Goal: Task Accomplishment & Management: Manage account settings

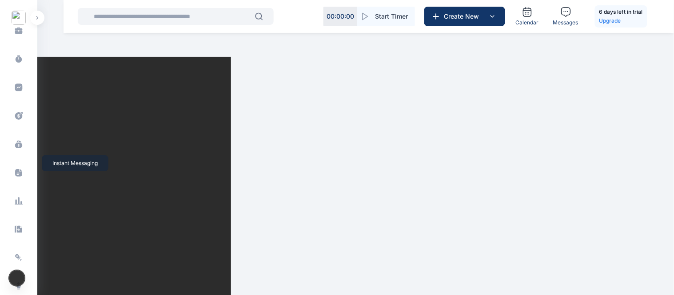
scroll to position [245, 0]
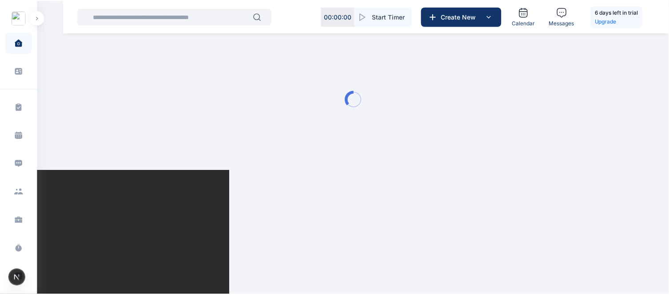
scroll to position [245, 0]
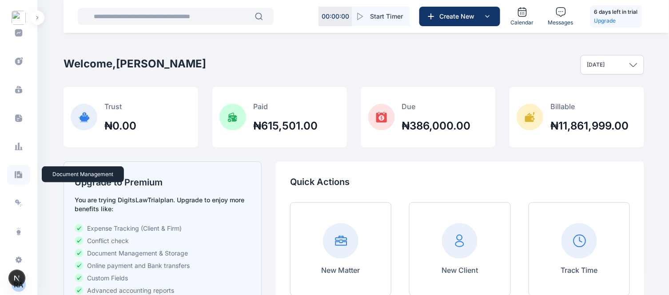
click at [15, 173] on icon at bounding box center [19, 174] width 8 height 7
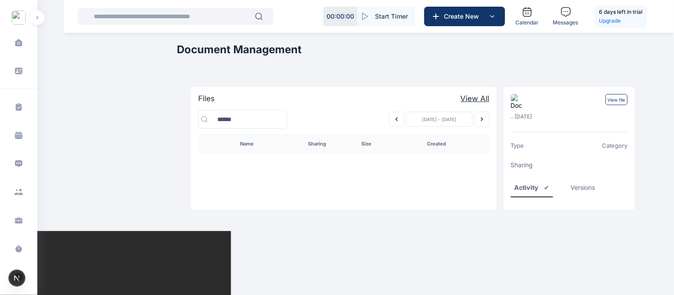
click at [251, 231] on main "[PERSON_NAME] ROYALE CONSULTANTS Dashboard dashboard Conflict-Check conflict ch…" at bounding box center [414, 115] width 474 height 231
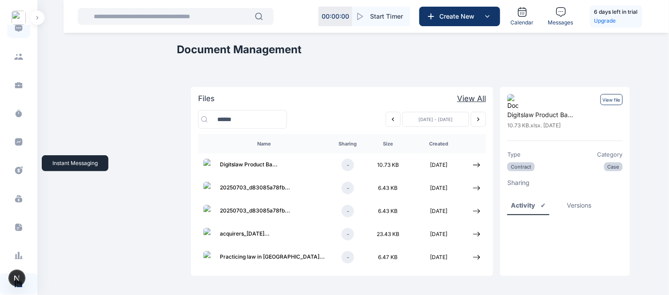
scroll to position [140, 0]
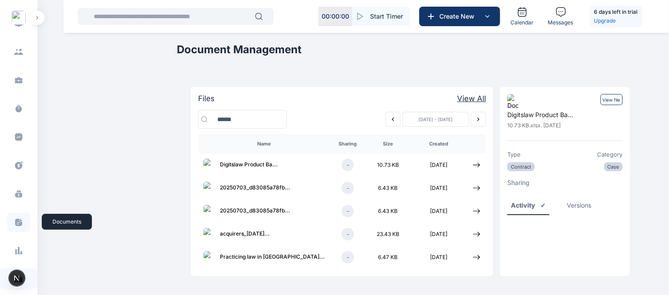
click at [20, 221] on icon at bounding box center [18, 222] width 9 height 9
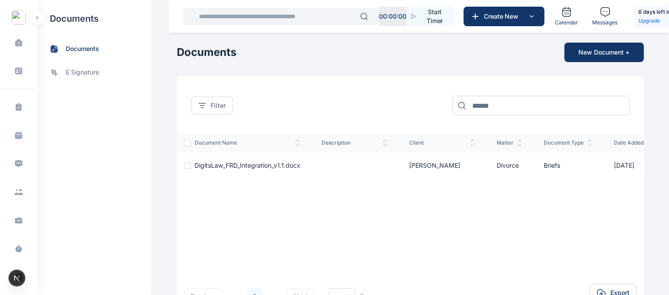
click at [358, 86] on div "Filter document name description client matter document type date added action …" at bounding box center [410, 201] width 467 height 251
click at [357, 88] on div "Filter document name description client matter document type date added action …" at bounding box center [410, 201] width 467 height 251
click at [81, 69] on span "e signature" at bounding box center [82, 72] width 33 height 9
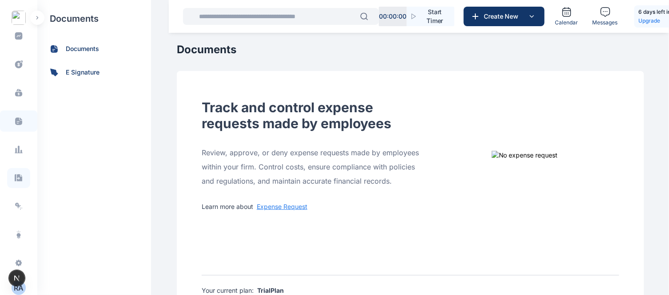
scroll to position [245, 0]
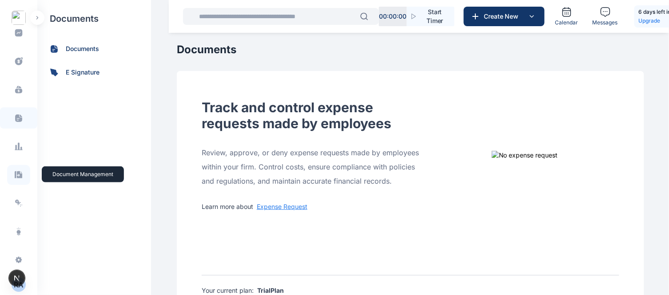
click at [18, 179] on icon at bounding box center [18, 175] width 9 height 9
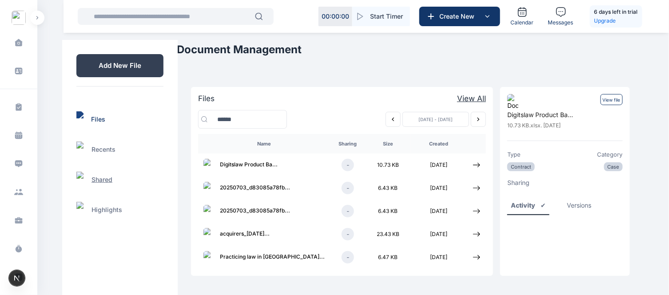
click at [104, 175] on p "Shared" at bounding box center [102, 179] width 21 height 9
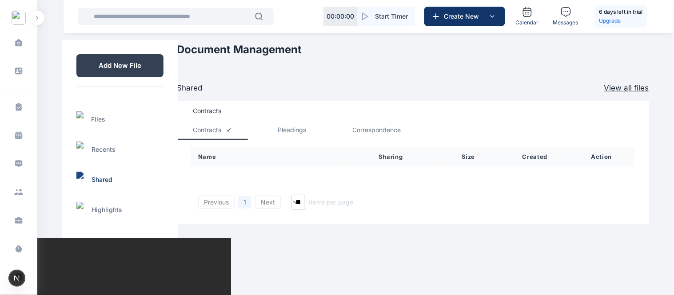
click at [294, 131] on div "Pleadings" at bounding box center [292, 130] width 28 height 9
click at [370, 127] on div "Correspondence" at bounding box center [377, 130] width 48 height 9
click at [212, 126] on div "Contracts" at bounding box center [207, 130] width 28 height 9
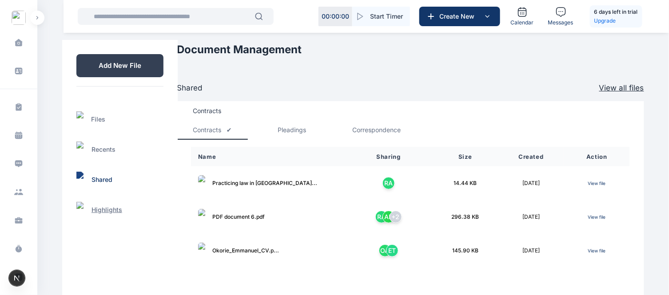
click at [104, 206] on p "Highlights" at bounding box center [107, 210] width 31 height 9
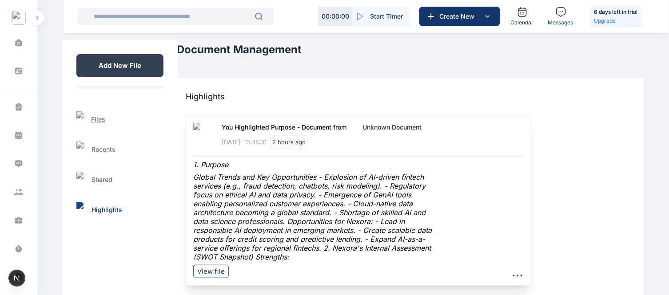
click at [96, 115] on p "Files" at bounding box center [98, 119] width 14 height 9
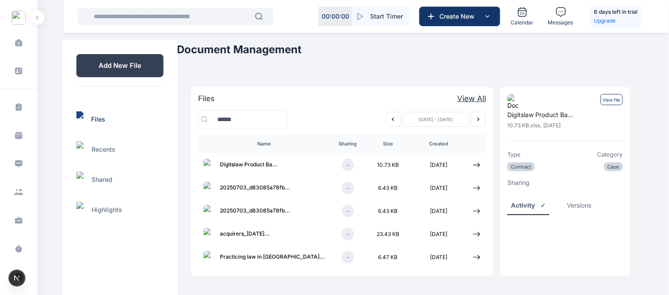
click at [252, 49] on h1 "Document Management" at bounding box center [410, 50] width 467 height 14
copy main "Document Management"
click at [418, 71] on section "Files View All [DATE] - [DATE] Name Sharing Size Created Digitslaw Product Ba .…" at bounding box center [410, 177] width 453 height 212
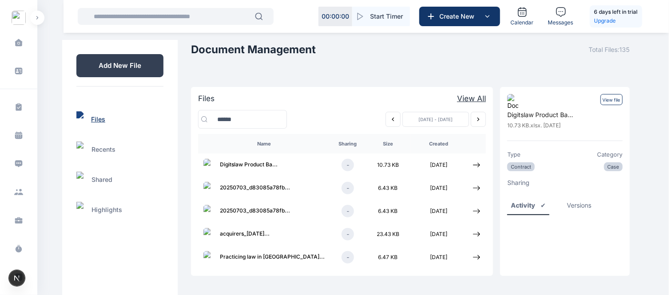
click at [92, 115] on p "Files" at bounding box center [98, 119] width 14 height 9
click at [103, 145] on p "Recents" at bounding box center [104, 149] width 24 height 9
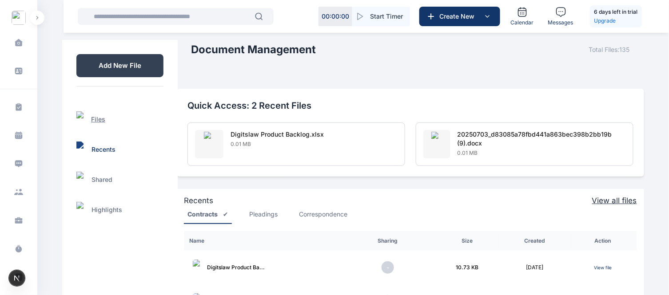
click at [102, 115] on p "Files" at bounding box center [98, 119] width 14 height 9
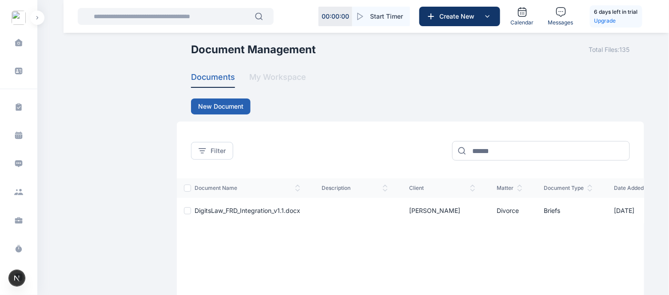
click at [280, 80] on button "My Workspace" at bounding box center [277, 79] width 57 height 17
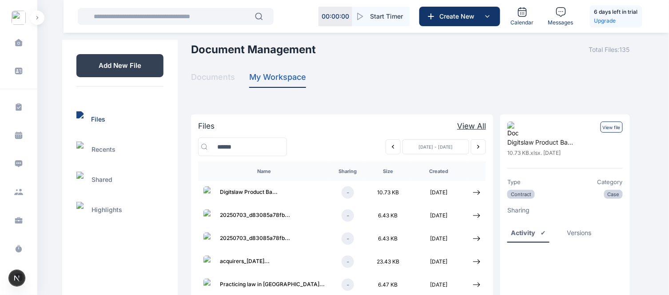
click at [220, 78] on button "Documents" at bounding box center [213, 79] width 44 height 17
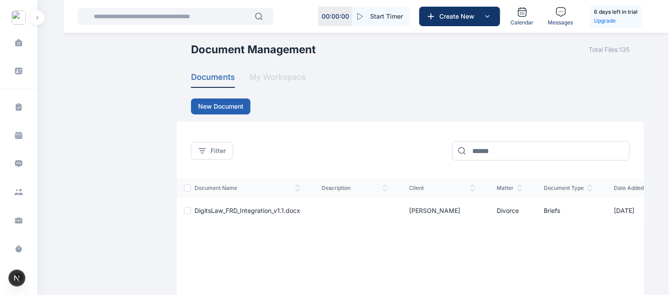
click at [280, 75] on button "My Workspace" at bounding box center [277, 79] width 57 height 17
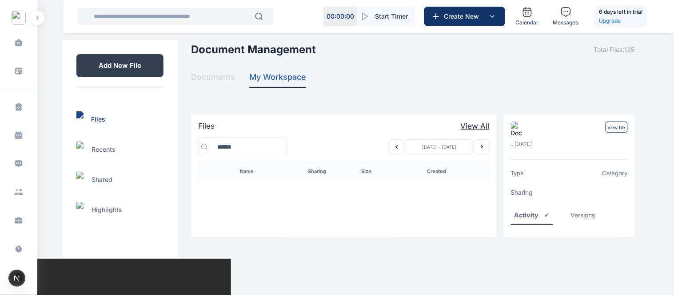
click at [228, 83] on button "Documents" at bounding box center [213, 79] width 44 height 17
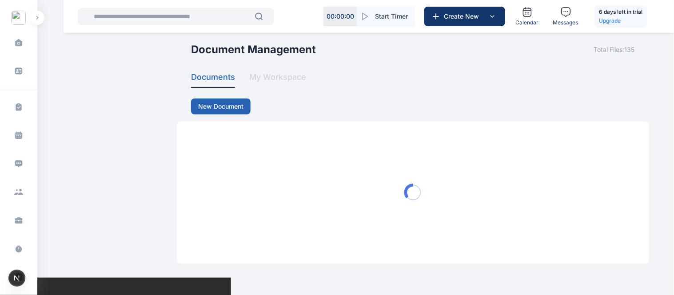
click at [268, 75] on button "My Workspace" at bounding box center [277, 79] width 57 height 17
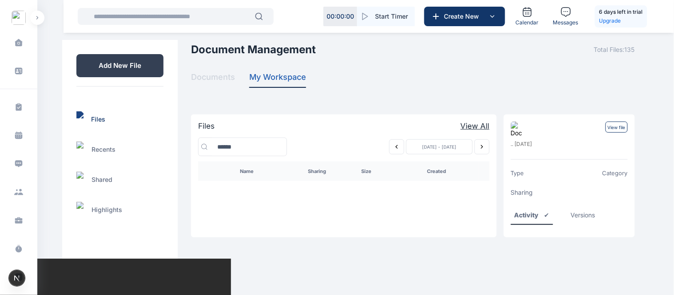
click at [215, 79] on button "Documents" at bounding box center [213, 79] width 44 height 17
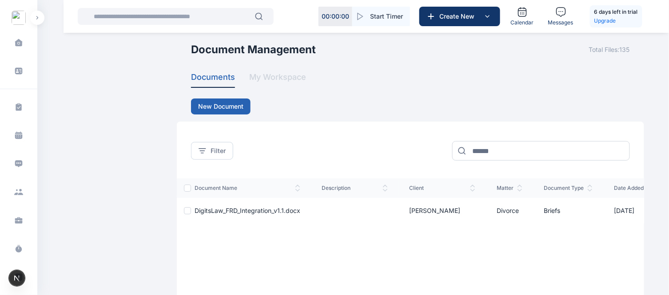
click at [275, 72] on button "My Workspace" at bounding box center [277, 79] width 57 height 17
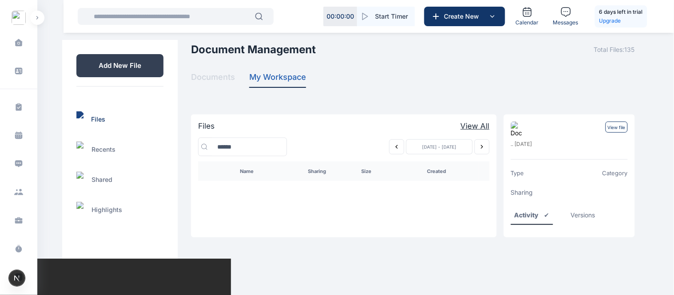
click at [203, 84] on button "Documents" at bounding box center [213, 79] width 44 height 17
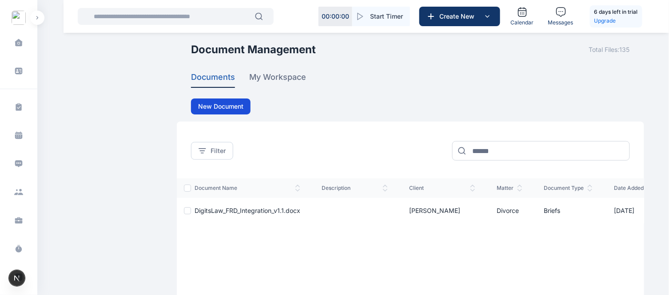
click at [217, 107] on button "New Document" at bounding box center [221, 107] width 60 height 16
click at [218, 103] on button "New Document" at bounding box center [221, 107] width 60 height 16
click at [223, 104] on button "New Document" at bounding box center [221, 107] width 60 height 16
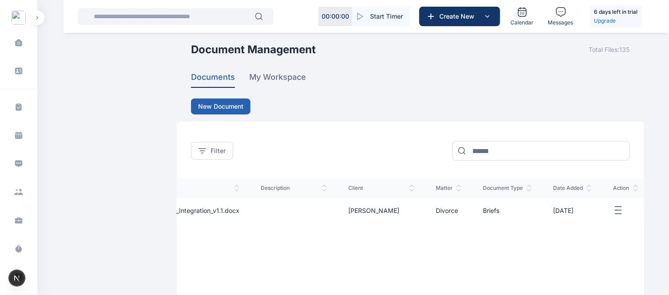
click at [615, 211] on line "button" at bounding box center [618, 211] width 6 height 0
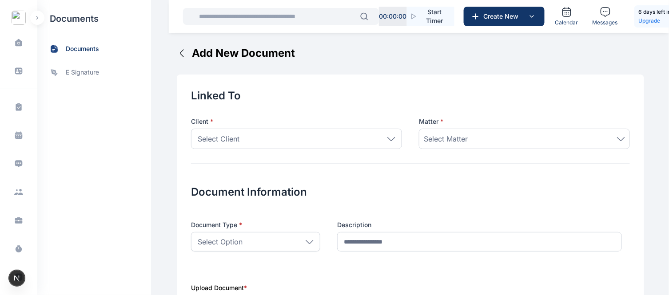
click at [177, 49] on icon "button" at bounding box center [182, 53] width 11 height 11
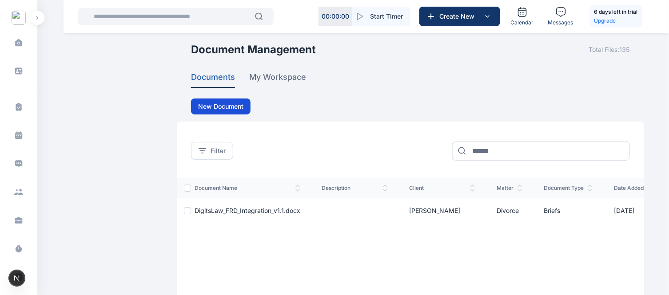
click at [222, 103] on button "New Document" at bounding box center [221, 107] width 60 height 16
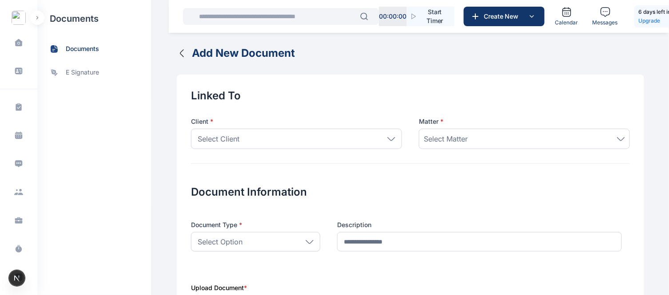
click at [177, 51] on icon "button" at bounding box center [182, 53] width 11 height 11
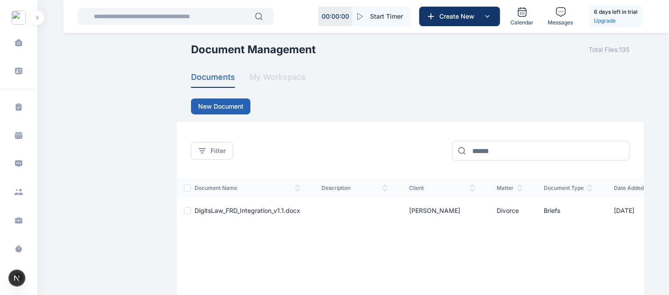
click at [277, 75] on button "My Workspace" at bounding box center [277, 79] width 57 height 17
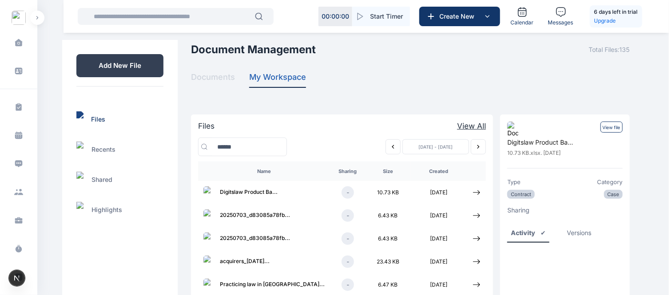
click at [223, 79] on button "Documents" at bounding box center [213, 79] width 44 height 17
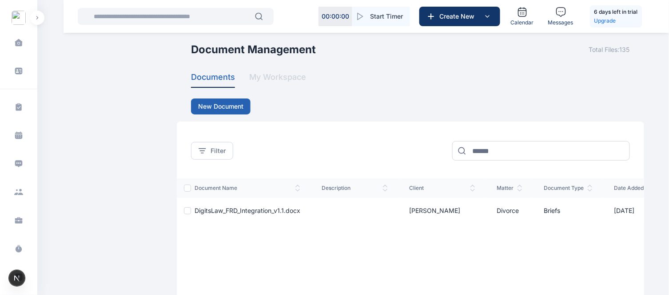
click at [299, 80] on button "My Workspace" at bounding box center [277, 79] width 57 height 17
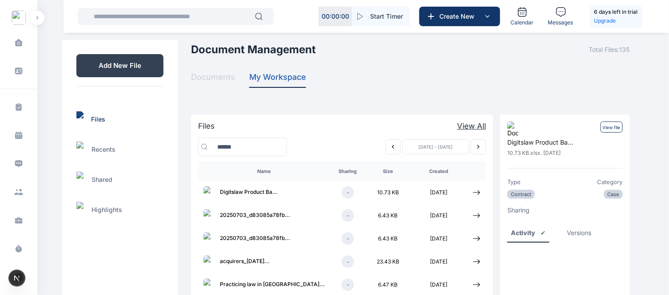
click at [220, 78] on button "Documents" at bounding box center [213, 79] width 44 height 17
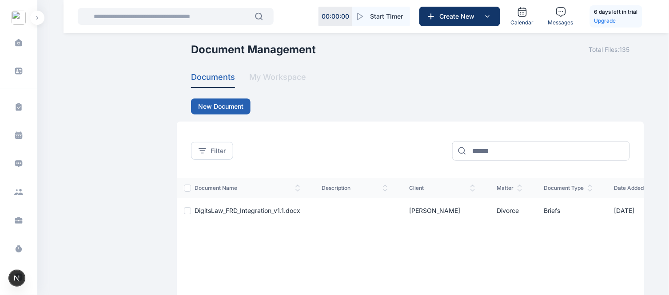
click at [274, 81] on button "My Workspace" at bounding box center [277, 79] width 57 height 17
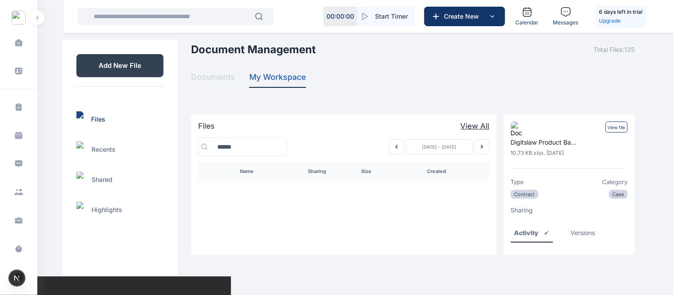
click at [210, 80] on button "Documents" at bounding box center [213, 79] width 44 height 17
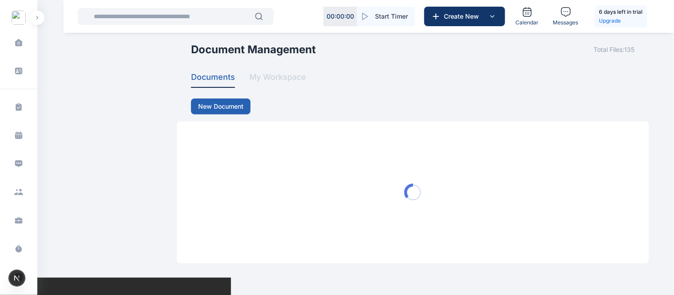
click at [255, 79] on button "My Workspace" at bounding box center [277, 79] width 57 height 17
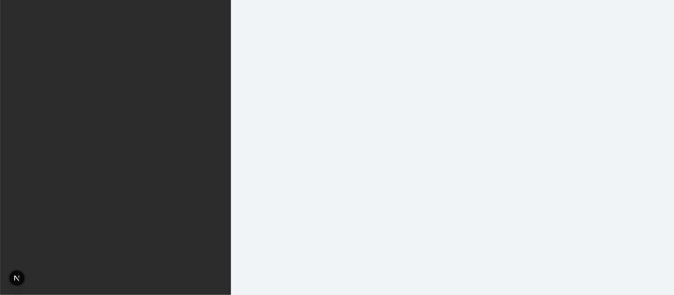
drag, startPoint x: 255, startPoint y: 79, endPoint x: 183, endPoint y: 104, distance: 77.1
click at [183, 104] on html at bounding box center [337, 147] width 674 height 295
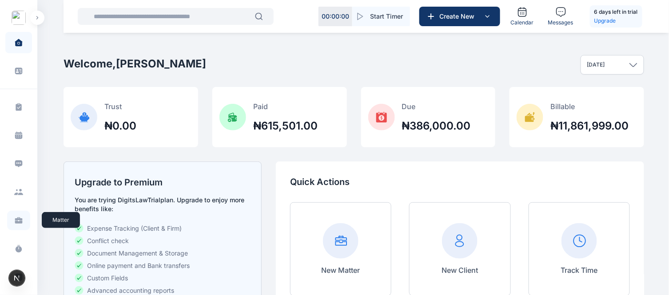
scroll to position [245, 0]
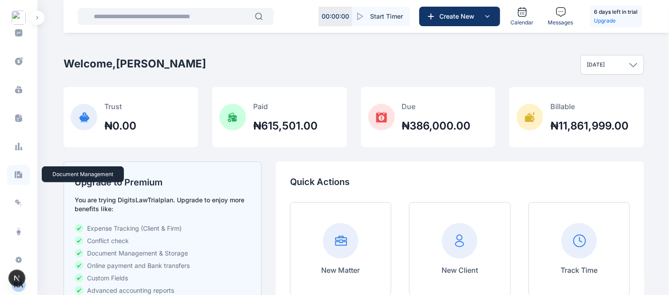
click at [17, 175] on icon at bounding box center [18, 175] width 9 height 9
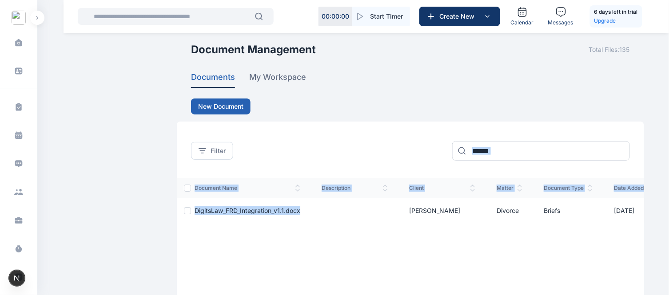
drag, startPoint x: 292, startPoint y: 159, endPoint x: 296, endPoint y: 233, distance: 74.3
click at [296, 233] on div "Filter document name description client matter document type date added action …" at bounding box center [410, 247] width 467 height 251
